Goal: Communication & Community: Answer question/provide support

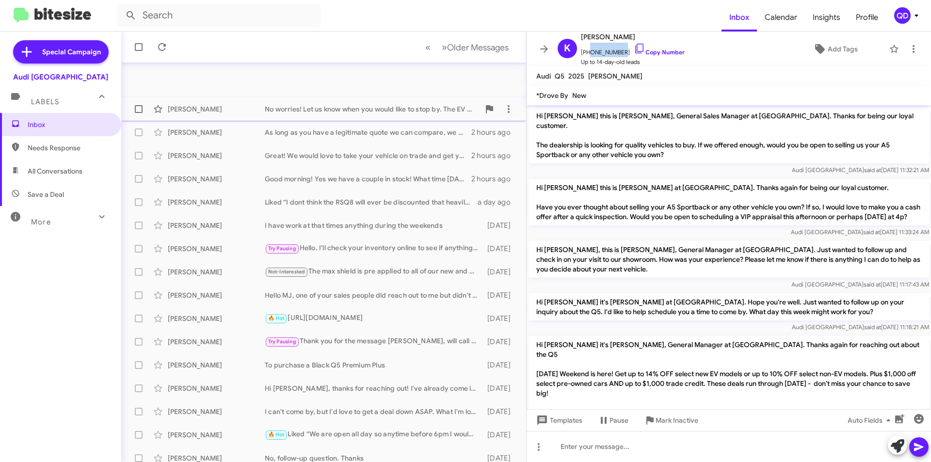
scroll to position [144, 0]
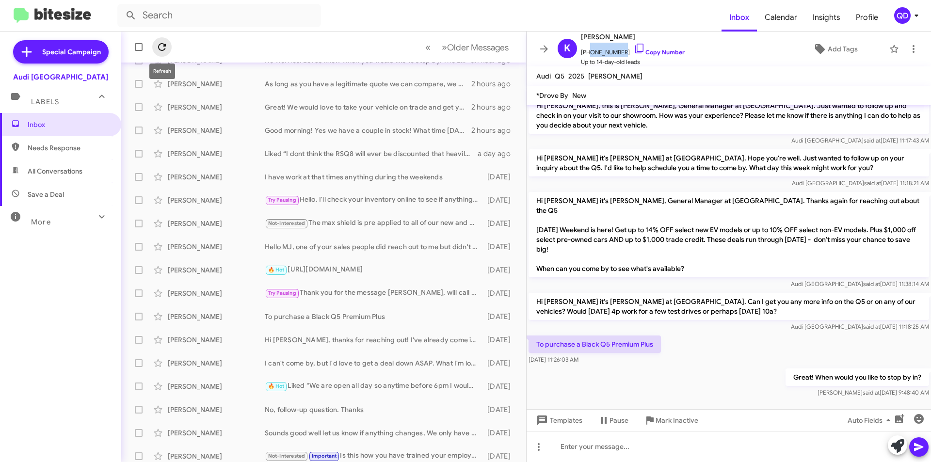
click at [164, 47] on icon at bounding box center [162, 47] width 12 height 12
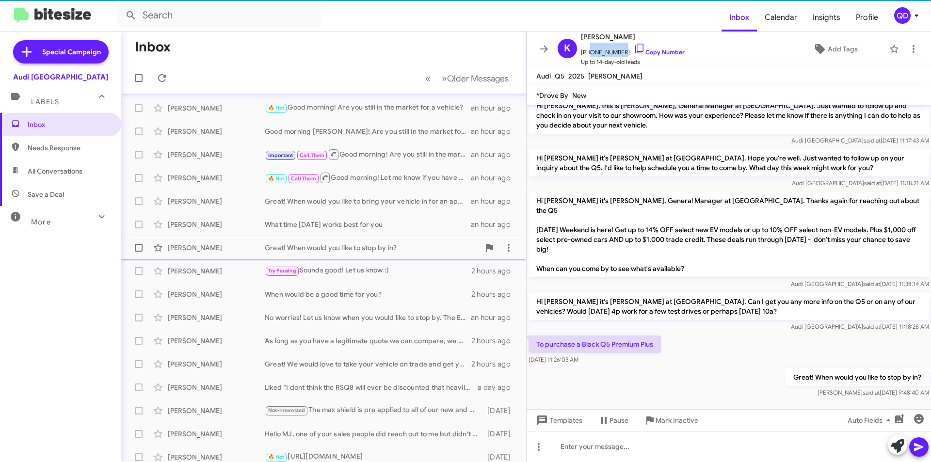
scroll to position [0, 0]
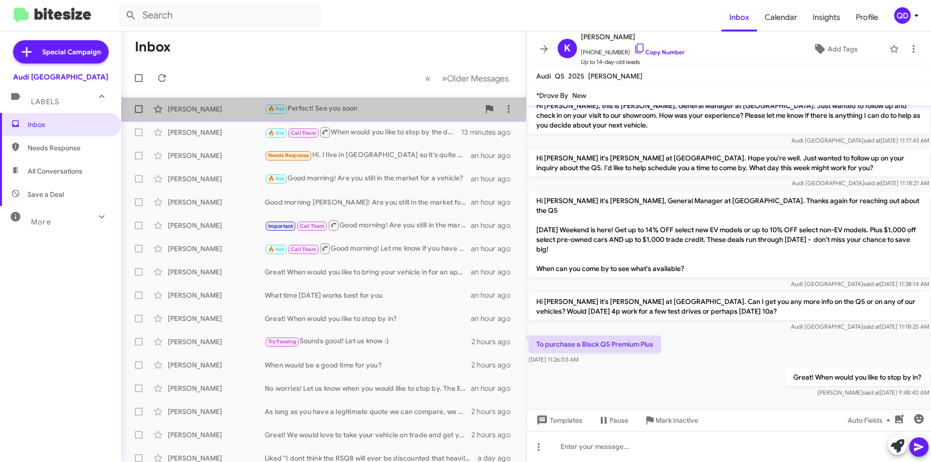
click at [408, 114] on div "🔥 Hot Perfect! See you soon" at bounding box center [372, 108] width 215 height 11
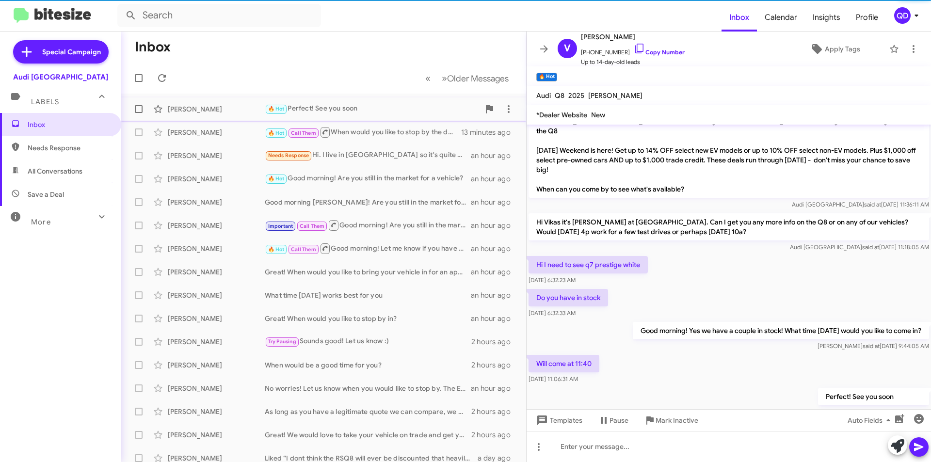
scroll to position [76, 0]
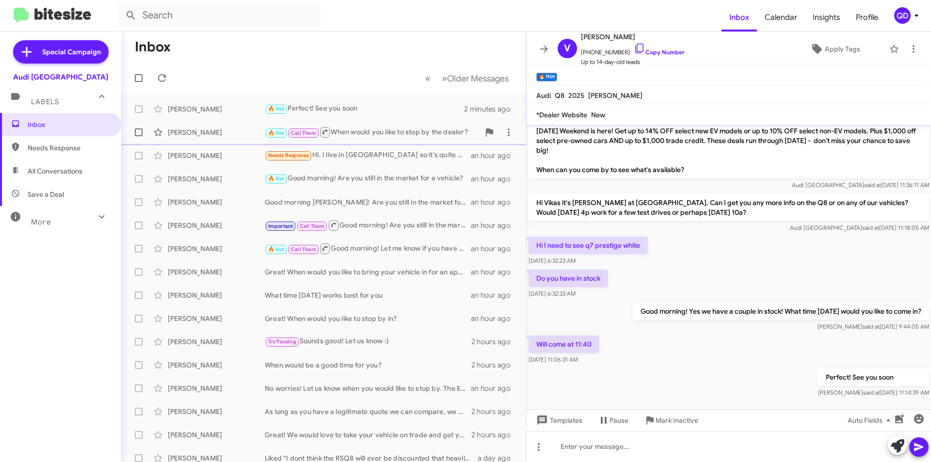
click at [370, 136] on div "🔥 Hot Call Them When would you like to stop by the dealer?" at bounding box center [372, 132] width 215 height 12
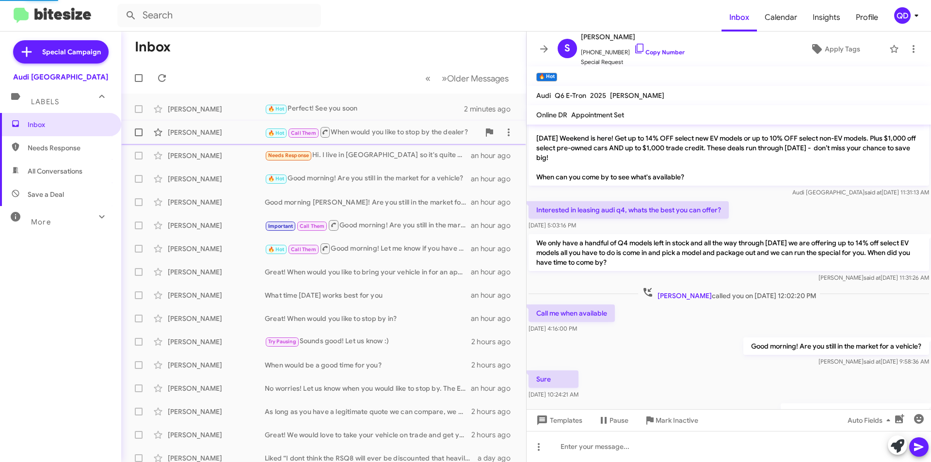
scroll to position [123, 0]
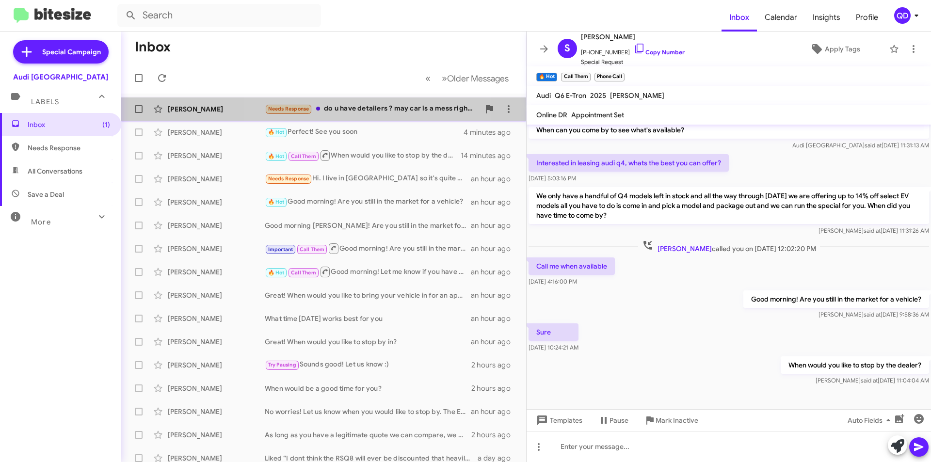
click at [378, 112] on div "Needs Response do u have detailers ? may car is a mess right now" at bounding box center [372, 108] width 215 height 11
